Goal: Transaction & Acquisition: Purchase product/service

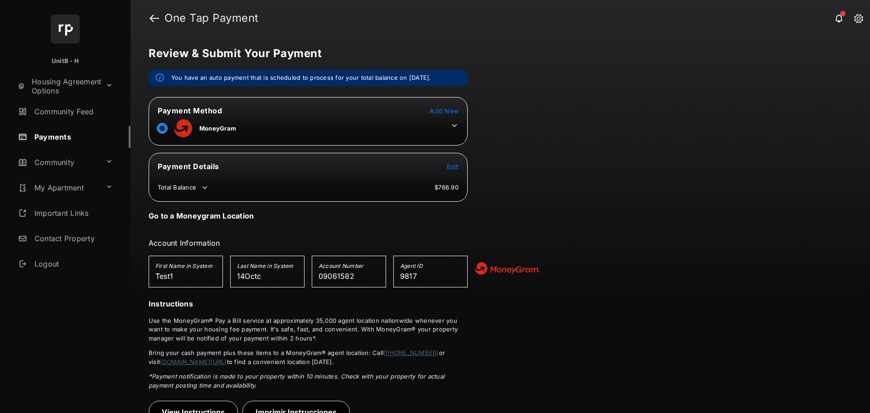
click at [454, 123] on icon at bounding box center [454, 125] width 8 height 8
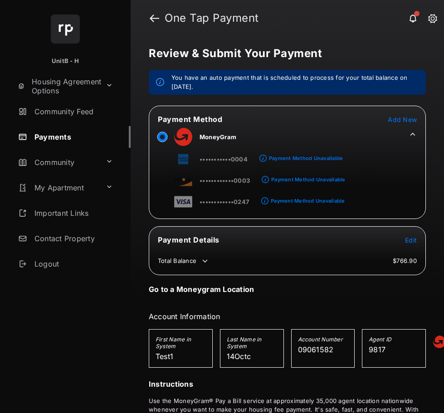
click at [401, 118] on span "Add New" at bounding box center [401, 120] width 29 height 8
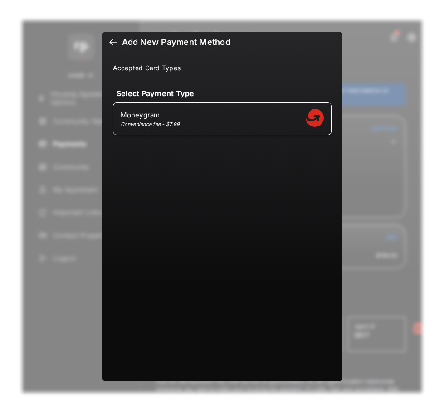
click at [114, 41] on div at bounding box center [113, 43] width 8 height 10
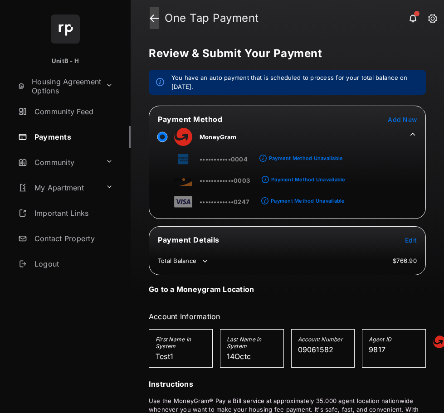
click at [150, 13] on link at bounding box center [155, 18] width 10 height 22
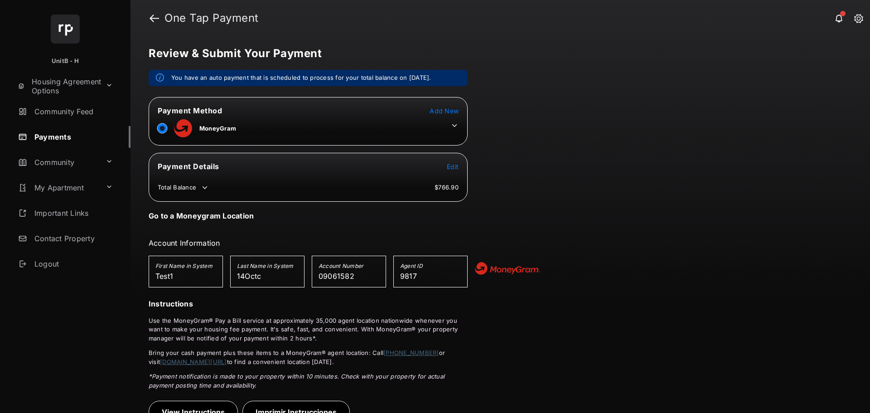
click at [457, 126] on icon at bounding box center [454, 125] width 8 height 8
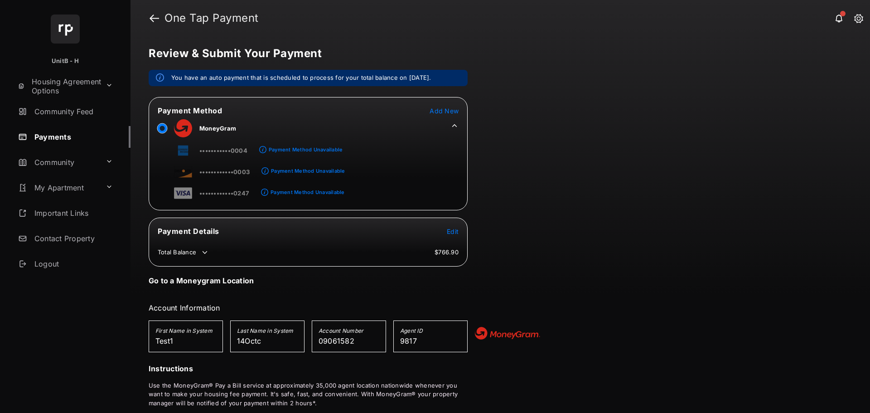
click at [445, 109] on span "Add New" at bounding box center [444, 111] width 29 height 8
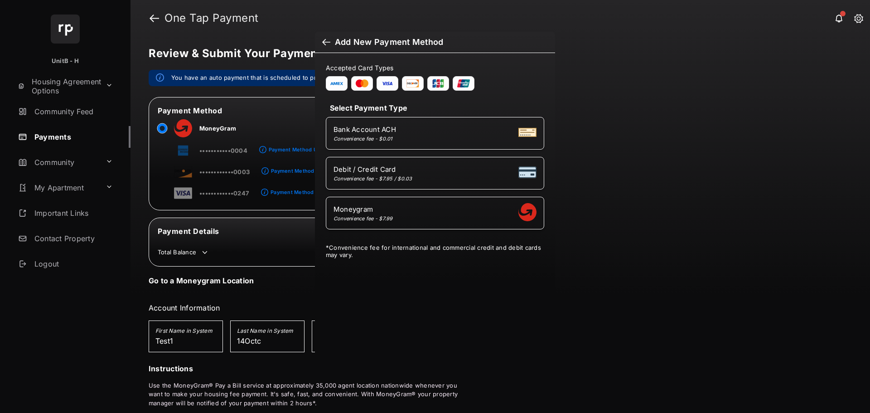
click at [386, 174] on div "Debit / Credit Card Convenience fee - $7.95 / $0.03" at bounding box center [373, 173] width 79 height 17
select select "**"
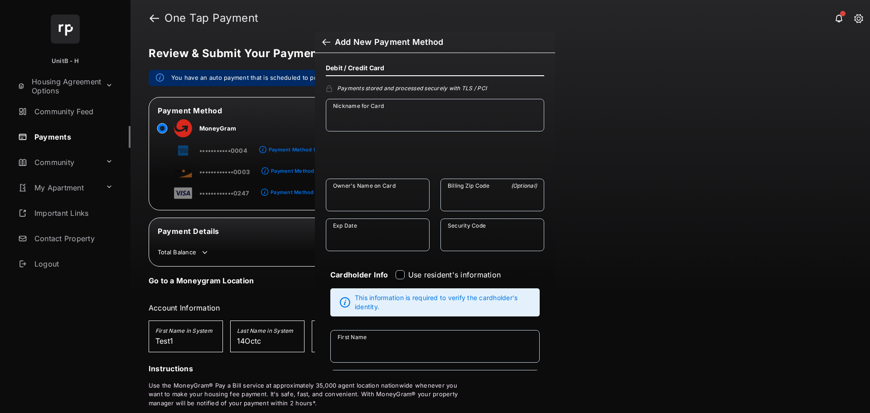
click at [326, 42] on div at bounding box center [326, 43] width 8 height 10
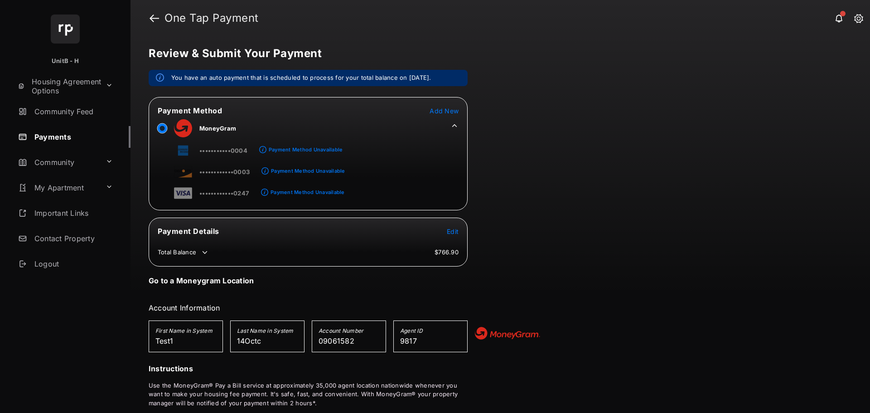
drag, startPoint x: 805, startPoint y: 0, endPoint x: 484, endPoint y: 87, distance: 332.3
click at [484, 87] on div "Review & Submit Your Payment You have an auto payment that is scheduled to proc…" at bounding box center [501, 224] width 740 height 377
click at [447, 111] on span "Add New" at bounding box center [444, 111] width 29 height 8
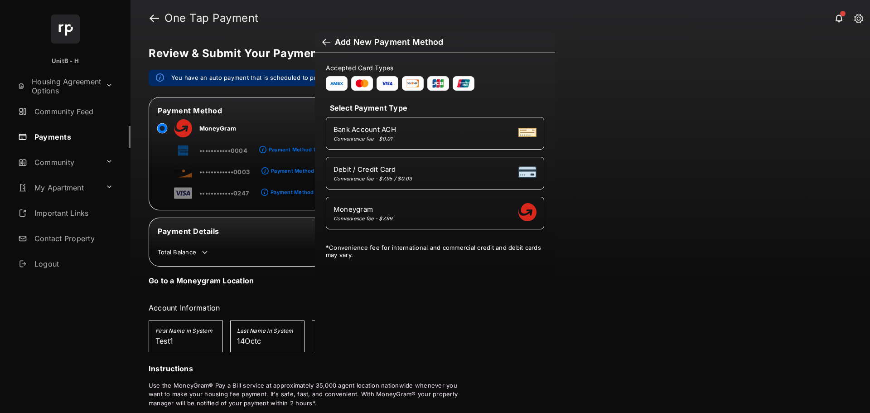
click at [325, 41] on div at bounding box center [326, 43] width 8 height 10
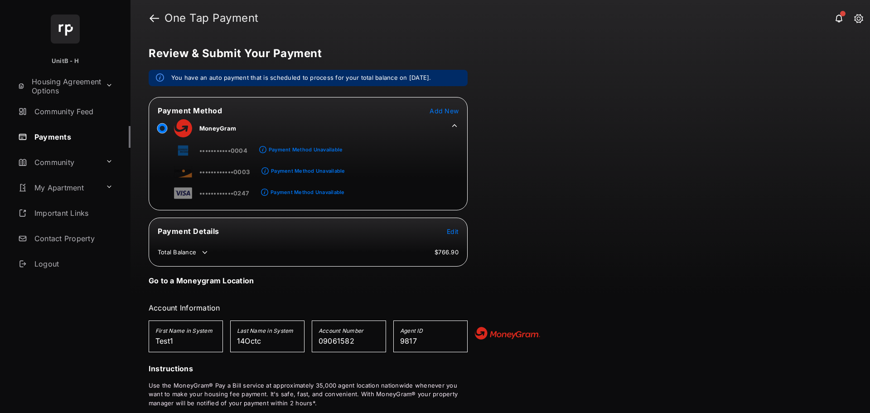
click at [445, 110] on span "Add New" at bounding box center [444, 111] width 29 height 8
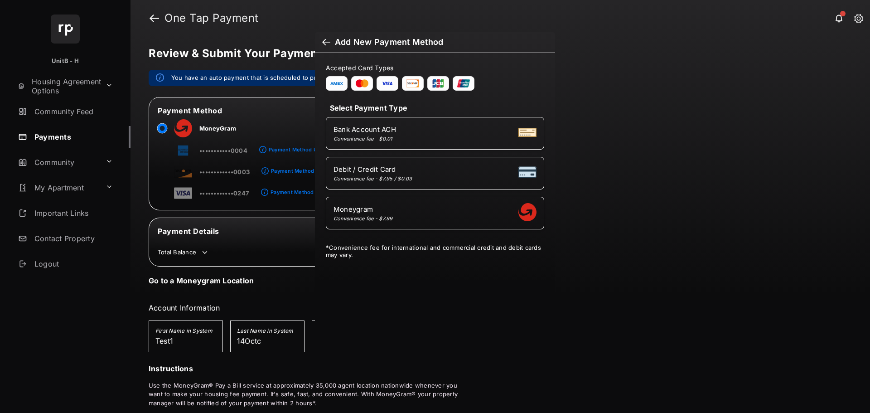
click at [328, 42] on div at bounding box center [326, 43] width 8 height 10
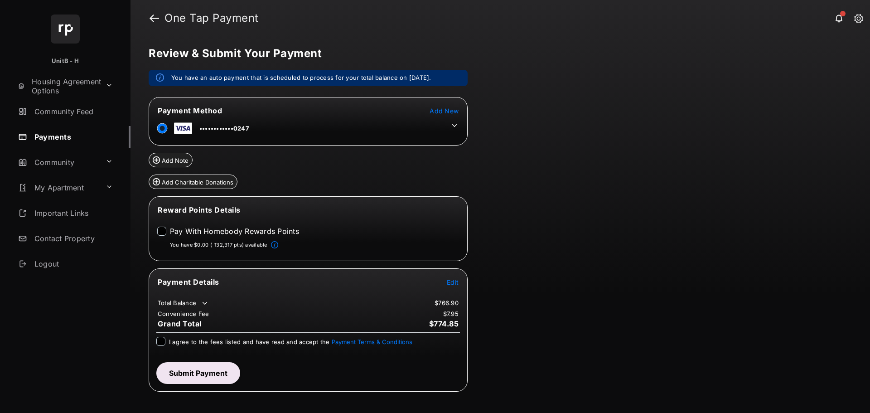
click at [453, 126] on icon at bounding box center [454, 125] width 8 height 8
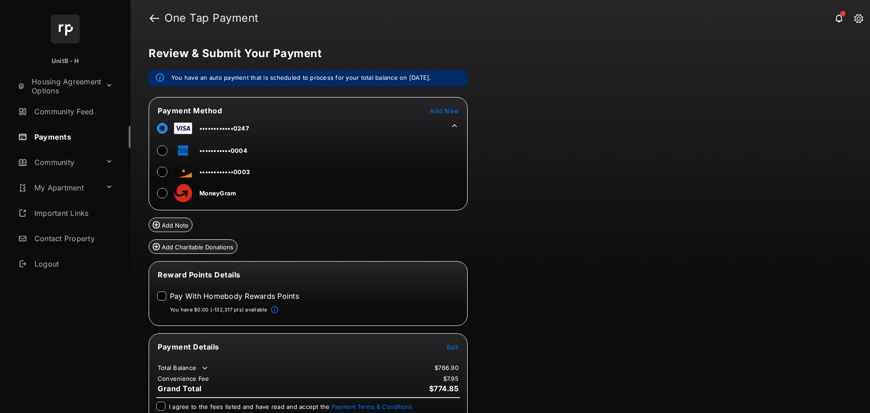
click at [445, 112] on span "Add New" at bounding box center [444, 111] width 29 height 8
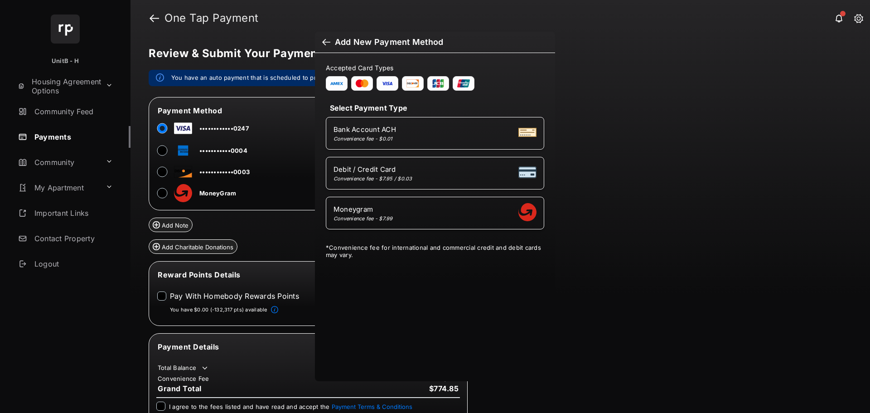
click at [326, 41] on div at bounding box center [326, 43] width 8 height 10
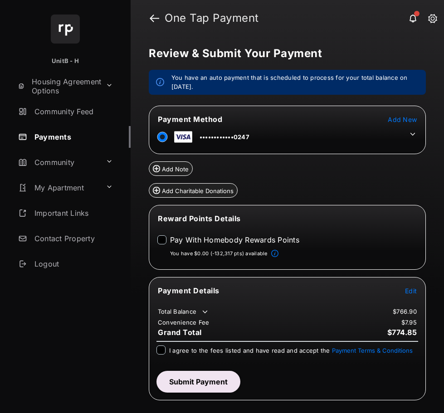
click at [406, 120] on span "Add New" at bounding box center [401, 120] width 29 height 8
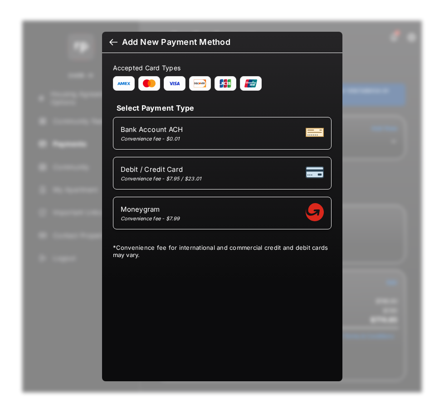
click at [113, 40] on div at bounding box center [113, 43] width 8 height 10
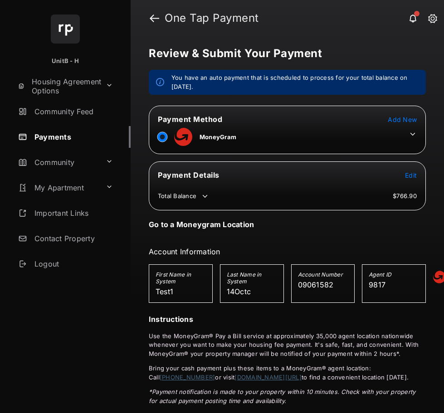
click at [410, 133] on icon at bounding box center [412, 134] width 5 height 3
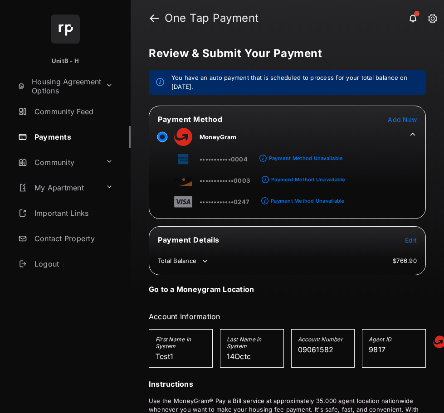
click at [403, 118] on span "Add New" at bounding box center [401, 120] width 29 height 8
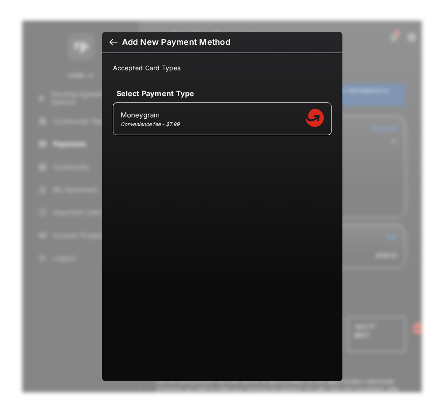
click at [112, 43] on div at bounding box center [113, 43] width 8 height 10
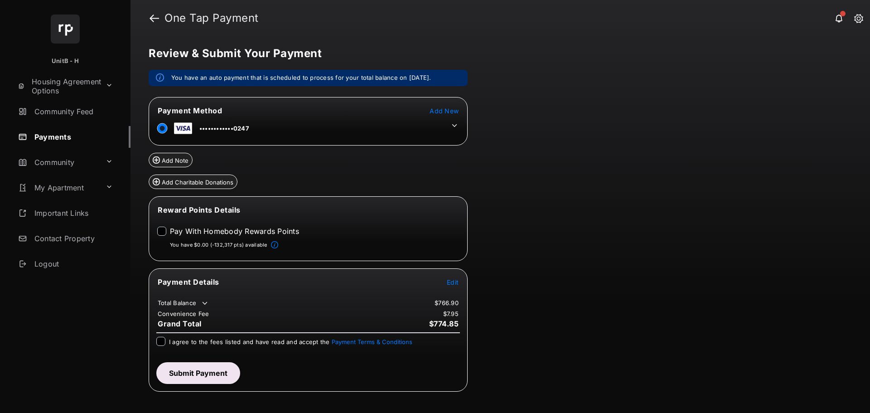
click at [456, 124] on icon at bounding box center [454, 125] width 8 height 8
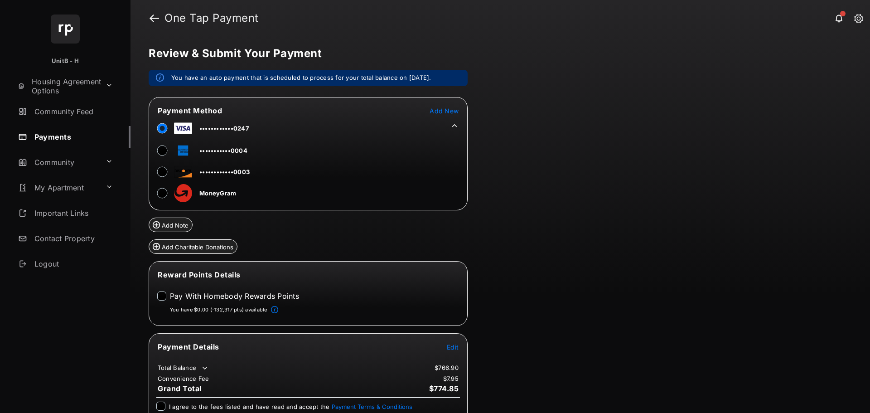
click at [449, 109] on span "Add New" at bounding box center [444, 111] width 29 height 8
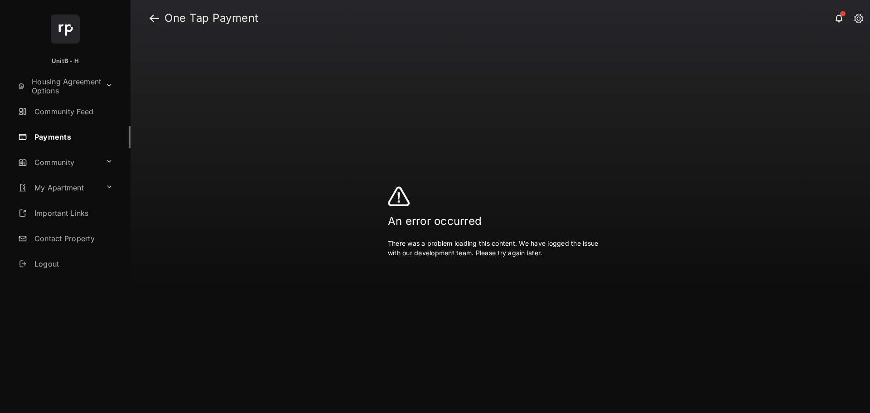
click at [158, 17] on div at bounding box center [435, 206] width 870 height 413
click at [152, 19] on div at bounding box center [435, 206] width 870 height 413
